Goal: Information Seeking & Learning: Learn about a topic

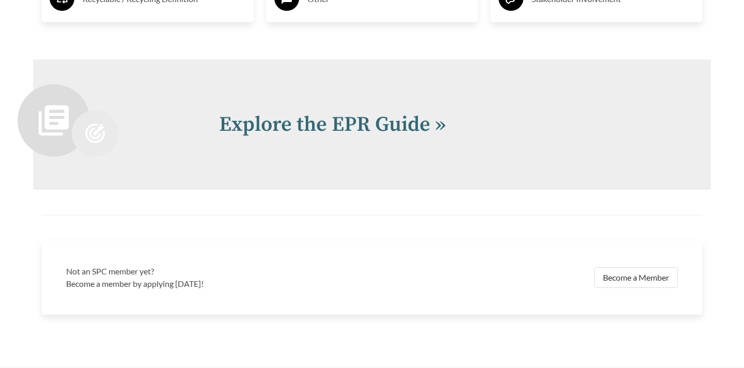
scroll to position [2202, 0]
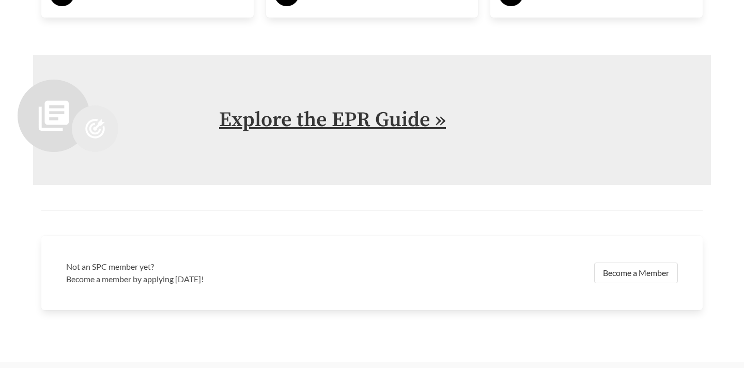
click at [278, 117] on link "Explore the EPR Guide »" at bounding box center [332, 120] width 227 height 26
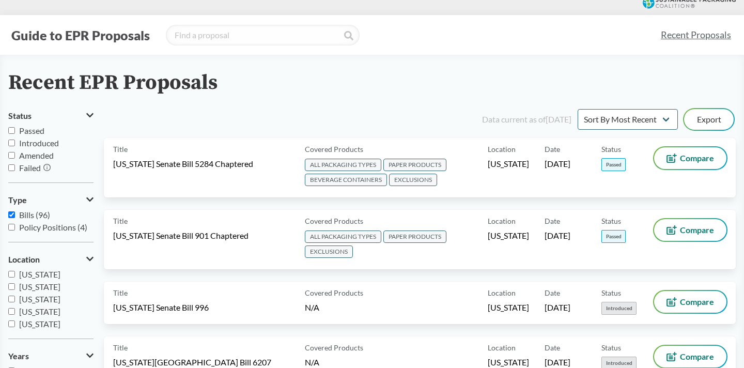
scroll to position [5, 0]
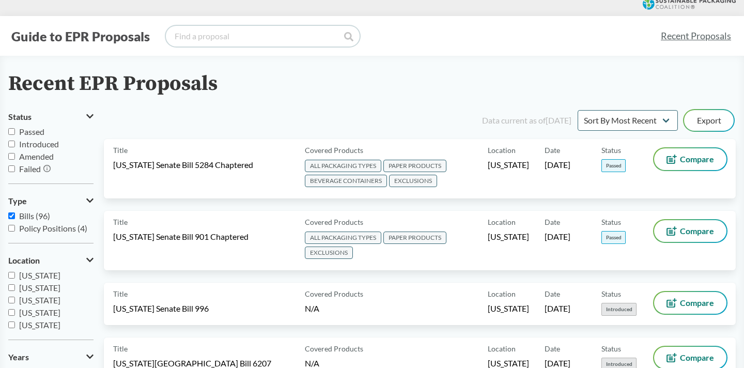
click at [256, 35] on input "search" at bounding box center [263, 36] width 194 height 21
type input "[US_STATE]"
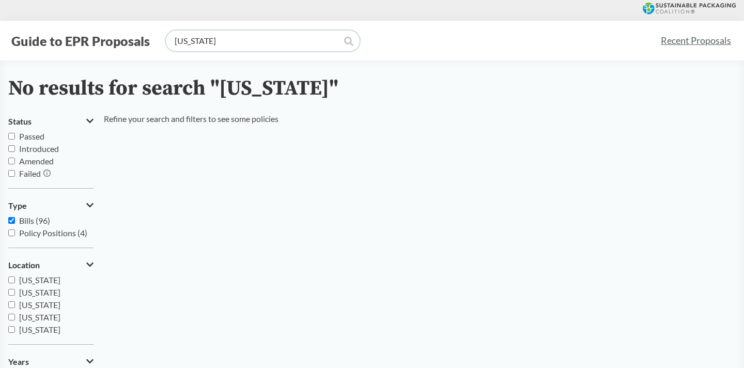
drag, startPoint x: 212, startPoint y: 43, endPoint x: 111, endPoint y: 38, distance: 100.9
click at [111, 39] on div "Guide to EPR Proposals [US_STATE]" at bounding box center [330, 40] width 644 height 21
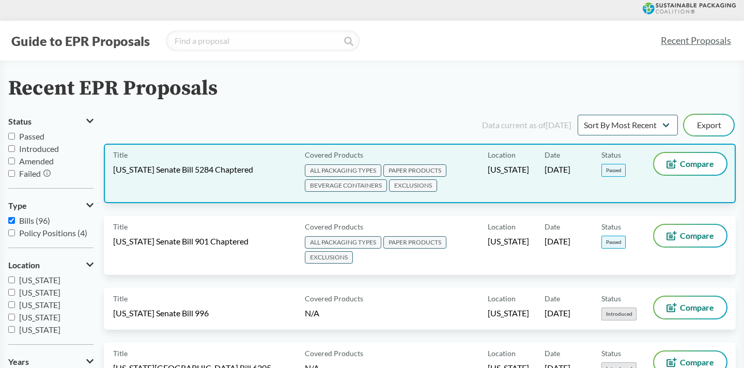
click at [193, 177] on div "Title [US_STATE] Senate Bill 5284 Chaptered" at bounding box center [207, 173] width 188 height 41
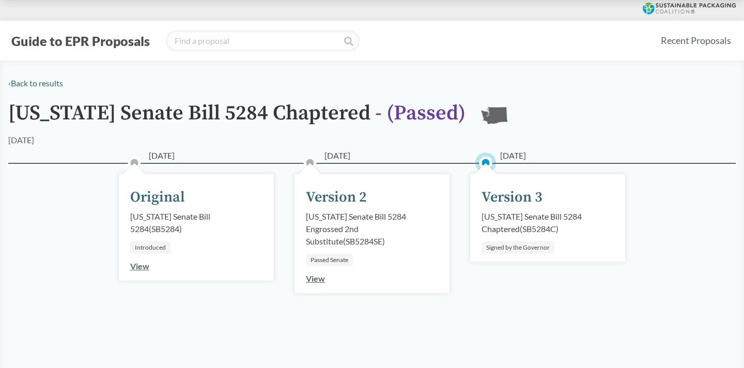
click at [553, 216] on div "[US_STATE] Senate Bill 5284 Chaptered ( SB5284C )" at bounding box center [548, 222] width 132 height 25
click at [518, 200] on div "Version 3" at bounding box center [512, 198] width 61 height 22
click at [523, 249] on div "Signed by the Governor" at bounding box center [518, 247] width 73 height 12
click at [525, 157] on span "[DATE]" at bounding box center [513, 155] width 26 height 12
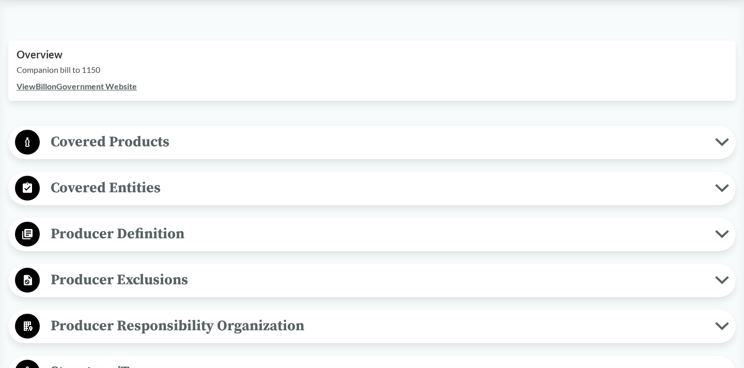
scroll to position [337, 0]
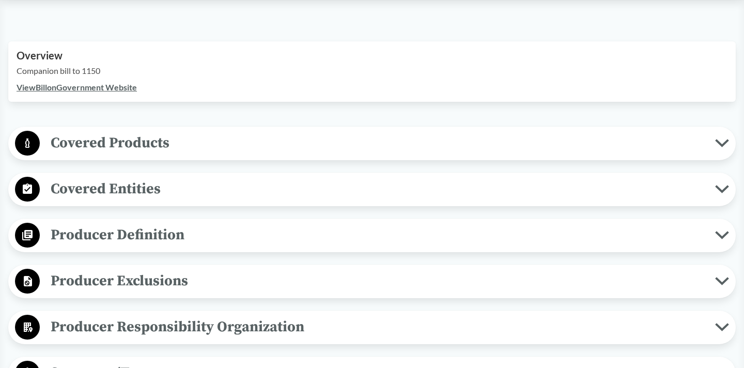
click at [235, 140] on span "Covered Products" at bounding box center [378, 142] width 676 height 23
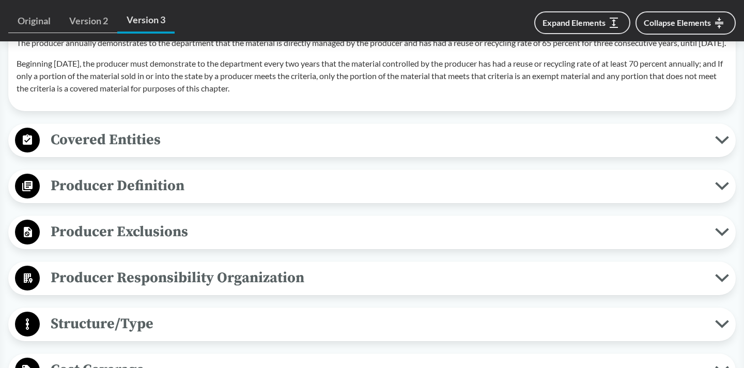
scroll to position [1271, 0]
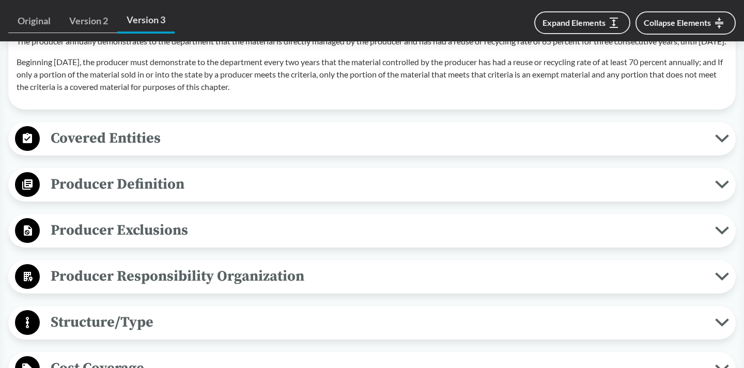
click at [158, 196] on span "Producer Definition" at bounding box center [378, 184] width 676 height 23
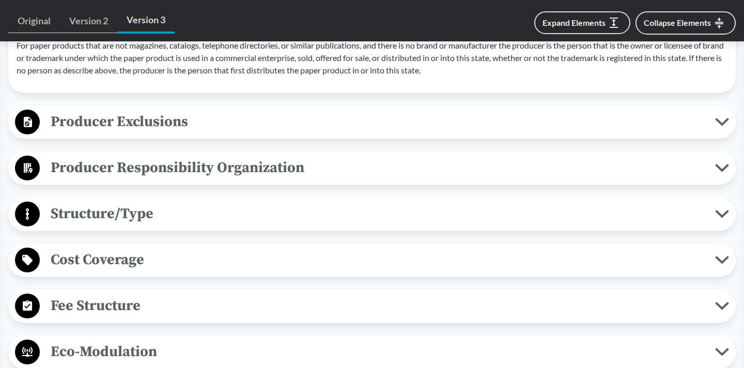
scroll to position [1972, 0]
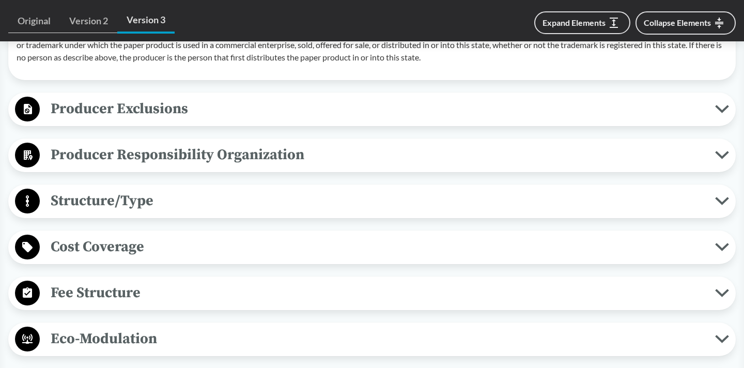
click at [261, 166] on span "Producer Responsibility Organization" at bounding box center [378, 154] width 676 height 23
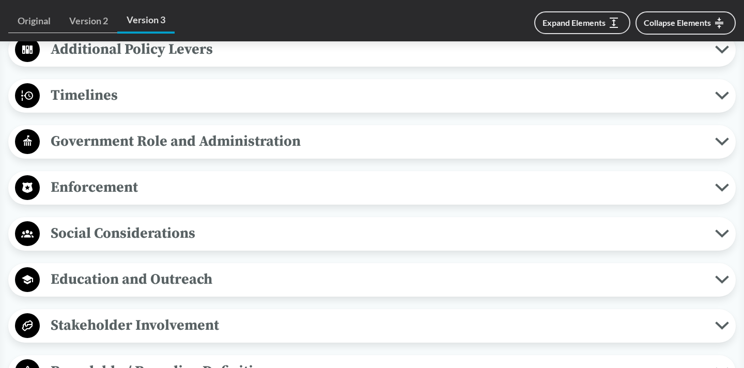
scroll to position [2561, 0]
click at [316, 198] on span "Enforcement" at bounding box center [378, 186] width 676 height 23
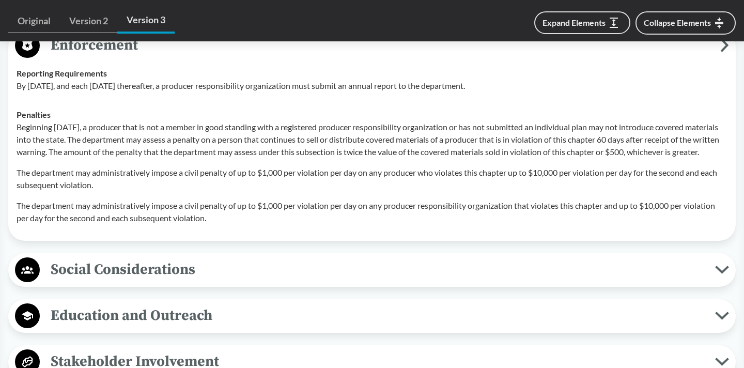
scroll to position [2706, 0]
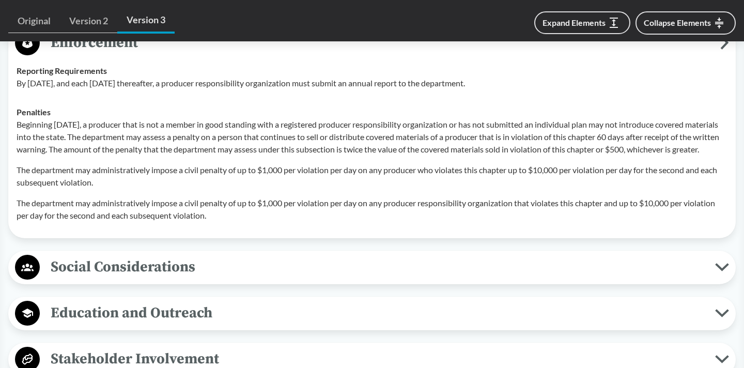
click at [295, 279] on span "Social Considerations" at bounding box center [378, 266] width 676 height 23
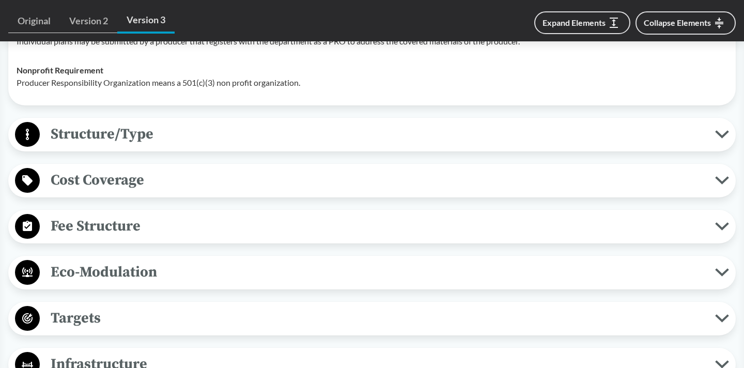
scroll to position [2202, 0]
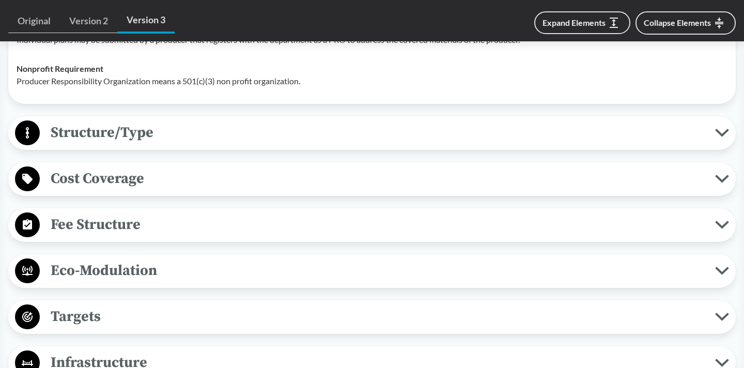
click at [331, 144] on span "Structure/Type" at bounding box center [378, 132] width 676 height 23
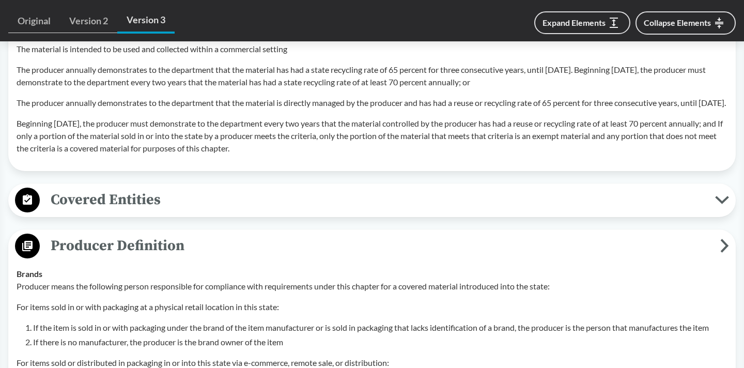
scroll to position [1213, 0]
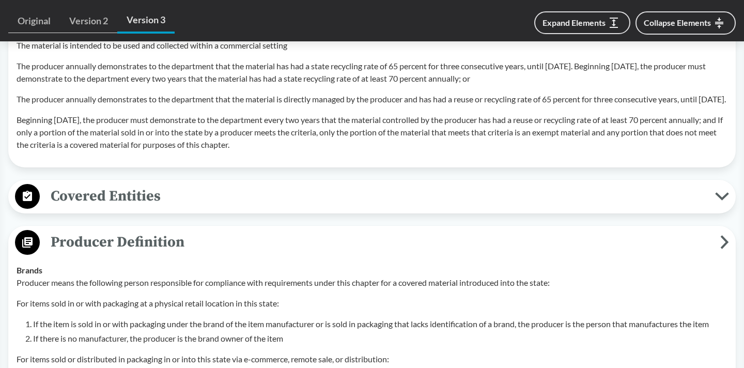
click at [433, 207] on span "Covered Entities" at bounding box center [378, 196] width 676 height 23
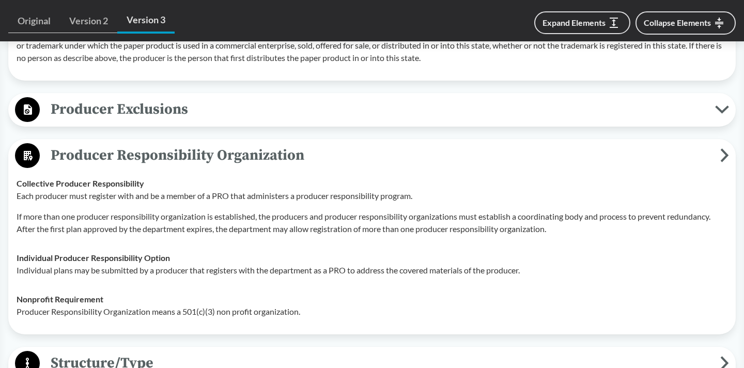
scroll to position [2065, 0]
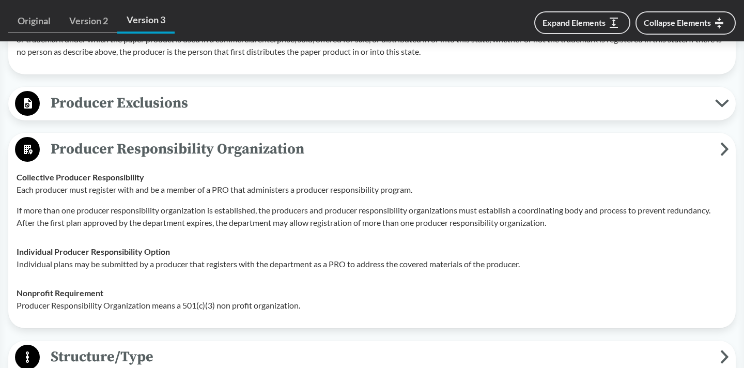
click at [358, 115] on span "Producer Exclusions" at bounding box center [378, 102] width 676 height 23
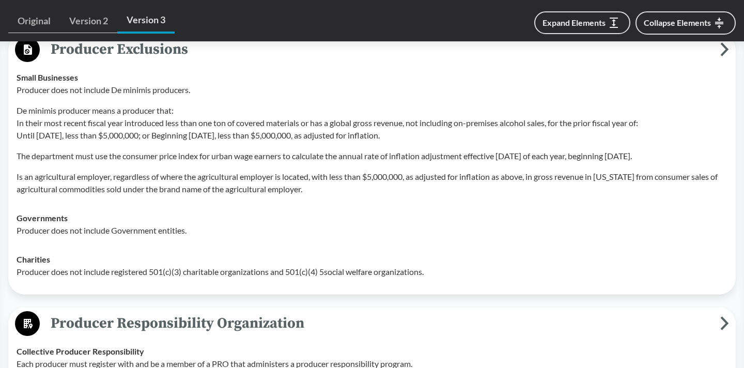
scroll to position [2119, 0]
